Goal: Task Accomplishment & Management: Manage account settings

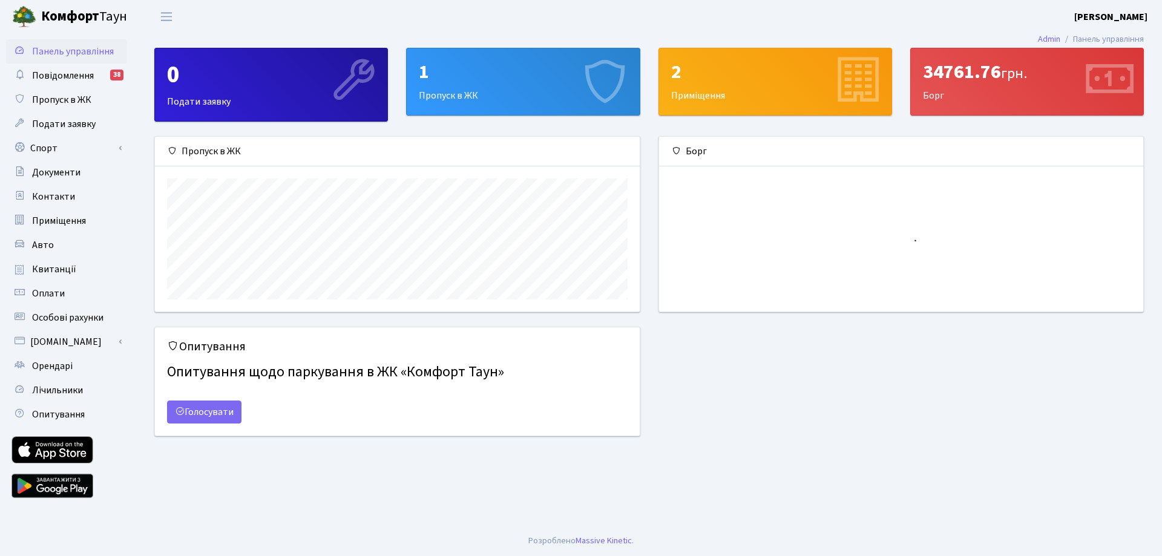
scroll to position [175, 484]
click at [469, 96] on div "1 Пропуск в ЖК" at bounding box center [523, 81] width 232 height 67
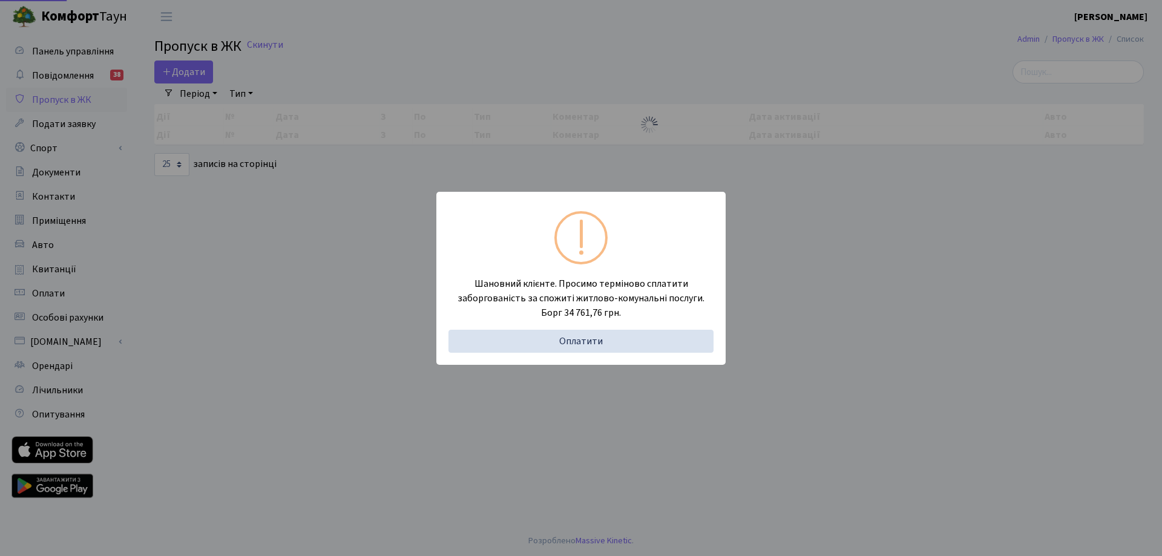
select select "25"
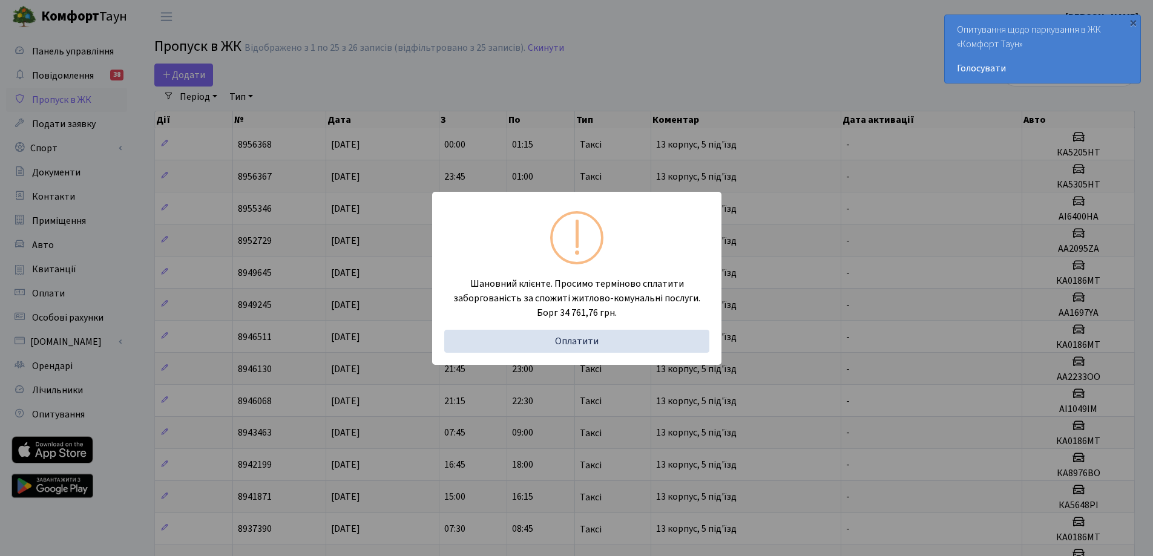
click at [544, 68] on div "Шановний клієнте. Просимо терміново сплатити заборгованість за спожиті житлово-…" at bounding box center [576, 278] width 1153 height 556
